Goal: Navigation & Orientation: Find specific page/section

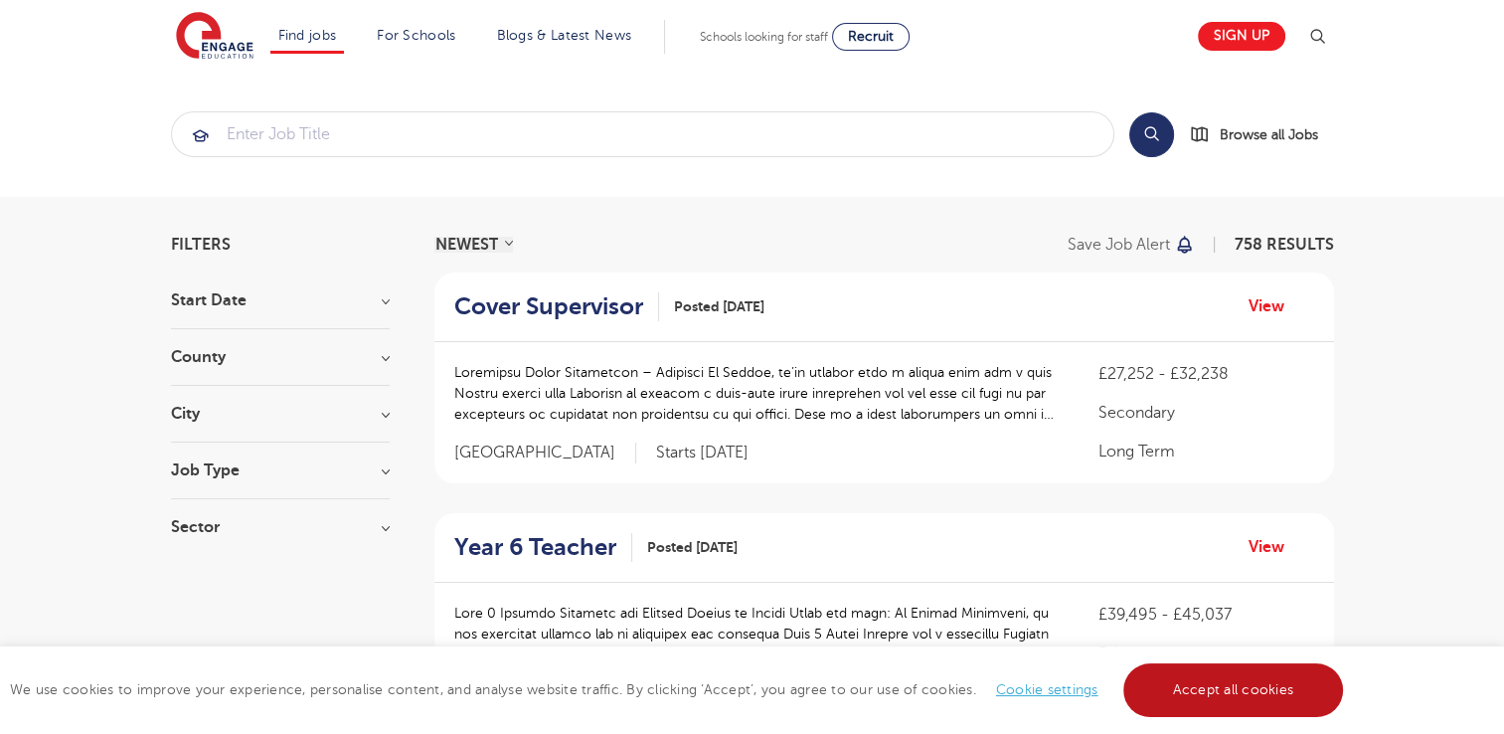
click at [1218, 690] on link "Accept all cookies" at bounding box center [1233, 690] width 221 height 54
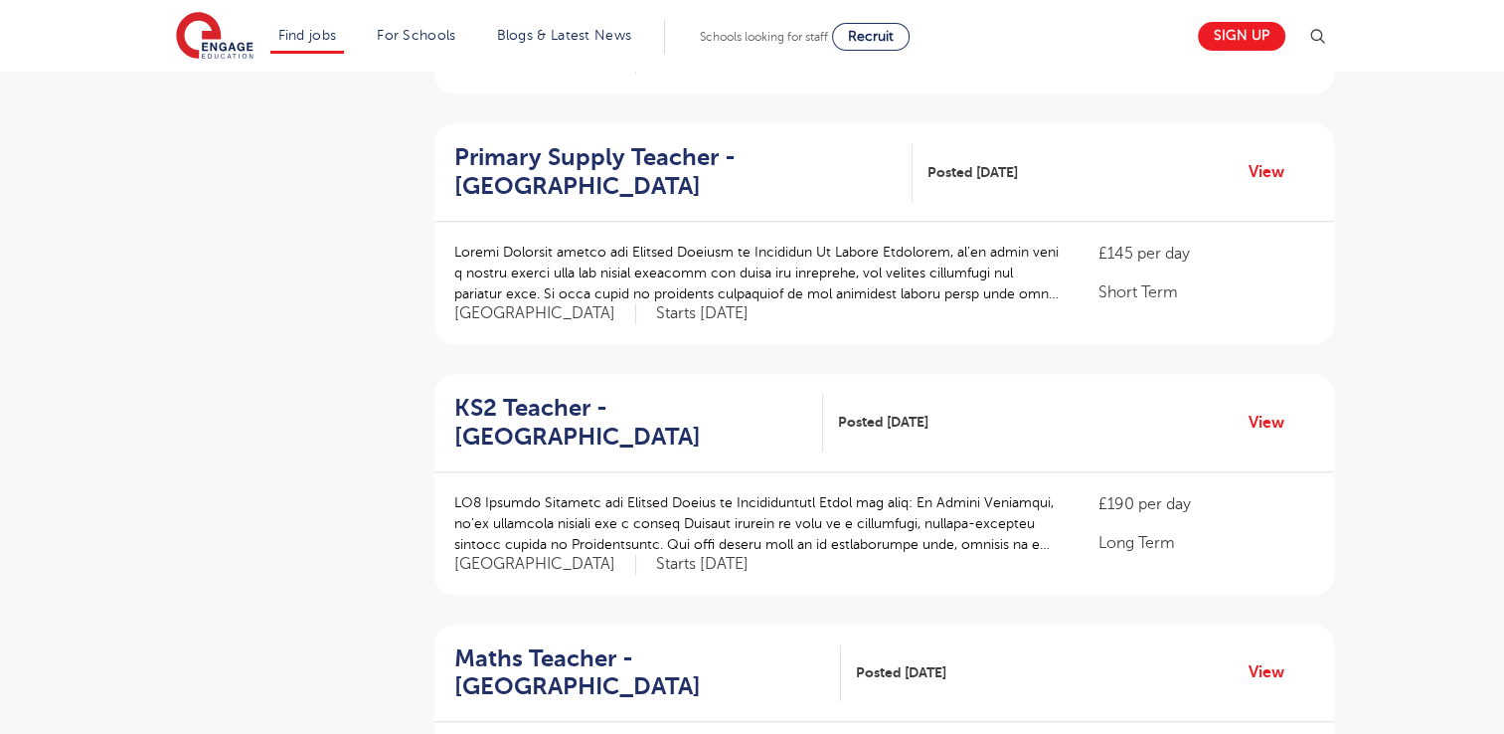
scroll to position [1690, 0]
